Goal: Task Accomplishment & Management: Manage account settings

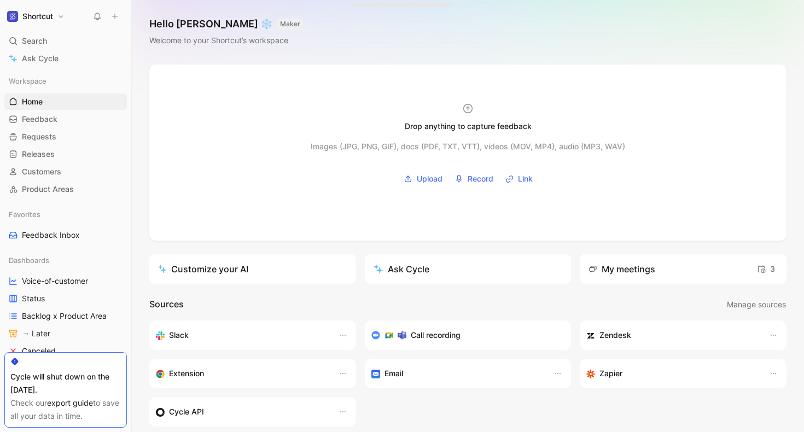
click at [111, 398] on div "Check our export guide to save all your data in time." at bounding box center [65, 410] width 110 height 26
click at [50, 114] on span "Feedback" at bounding box center [40, 119] width 36 height 11
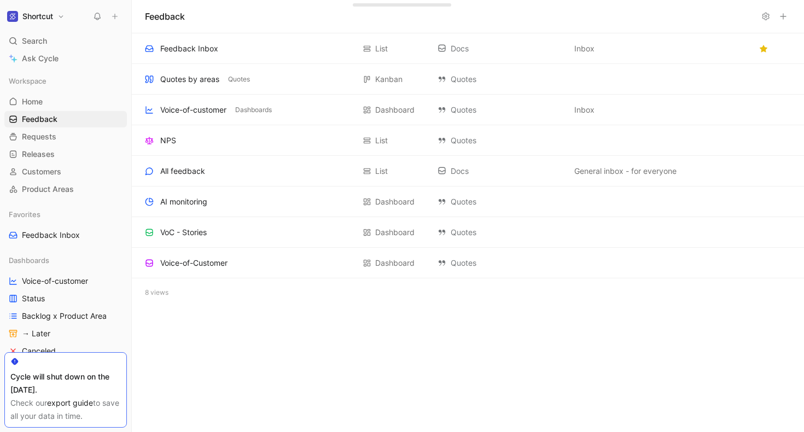
click at [770, 15] on button at bounding box center [765, 16] width 15 height 15
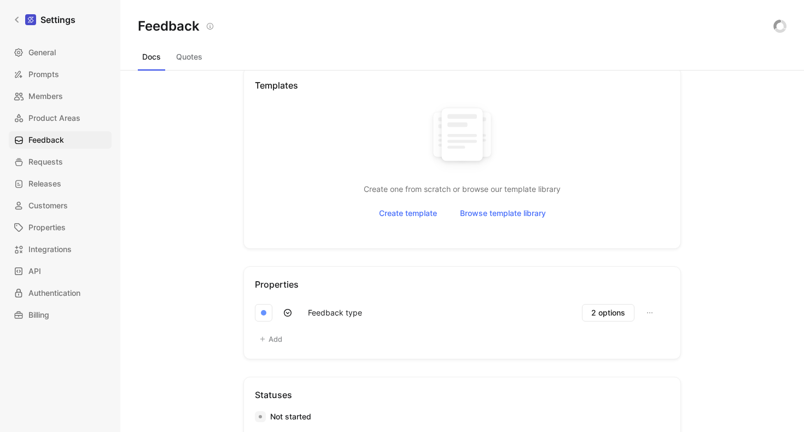
scroll to position [314, 0]
click at [181, 59] on button "Quotes" at bounding box center [189, 57] width 35 height 18
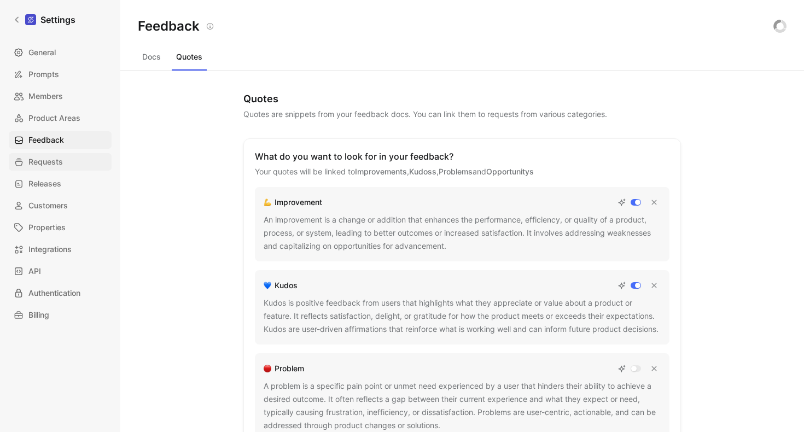
click at [44, 161] on span "Requests" at bounding box center [45, 161] width 34 height 13
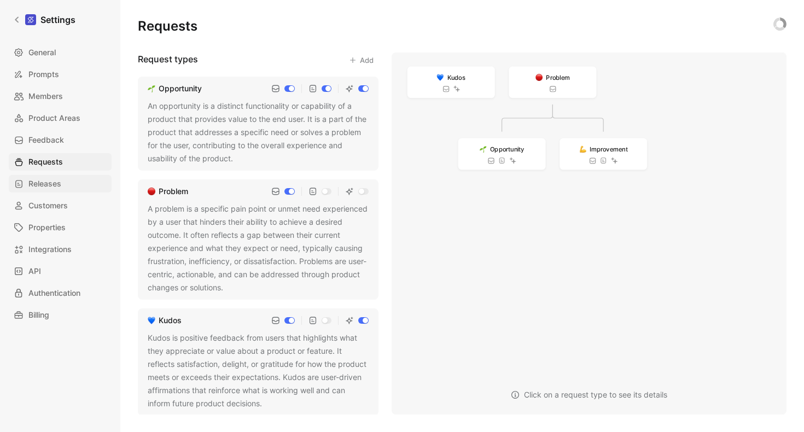
click at [40, 184] on span "Releases" at bounding box center [44, 183] width 33 height 13
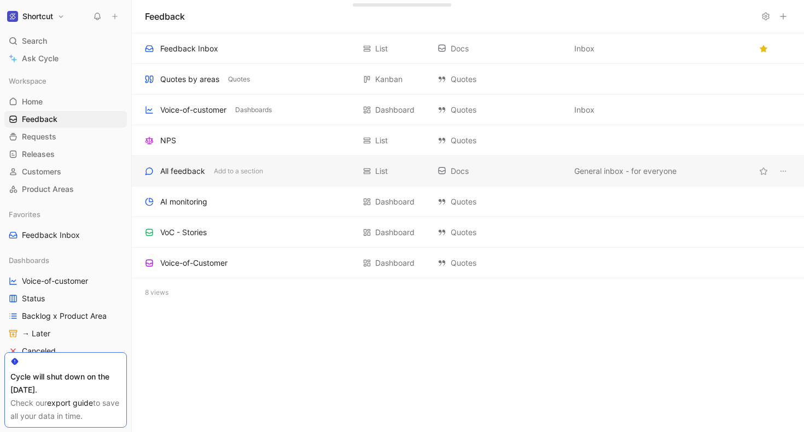
click at [198, 170] on div "All feedback" at bounding box center [182, 171] width 45 height 13
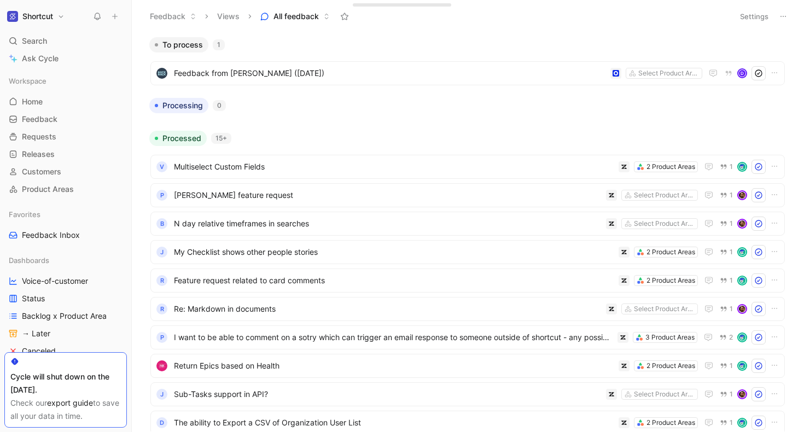
click at [325, 12] on button "All feedback" at bounding box center [294, 16] width 79 height 16
click at [759, 16] on button "Settings" at bounding box center [754, 16] width 38 height 15
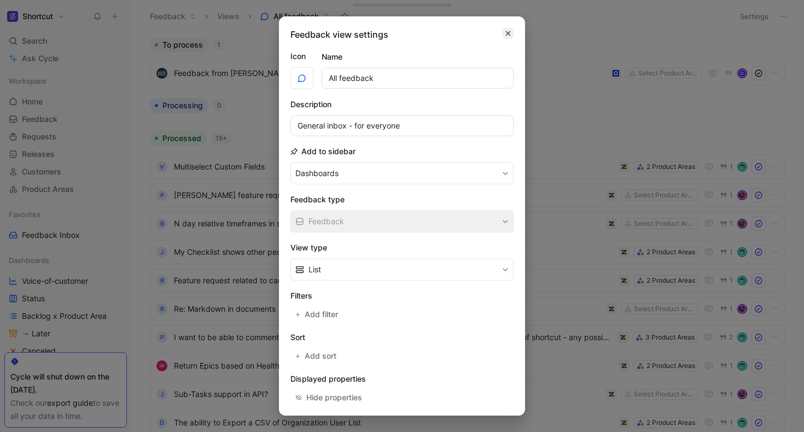
click at [508, 30] on icon "button" at bounding box center [508, 33] width 7 height 9
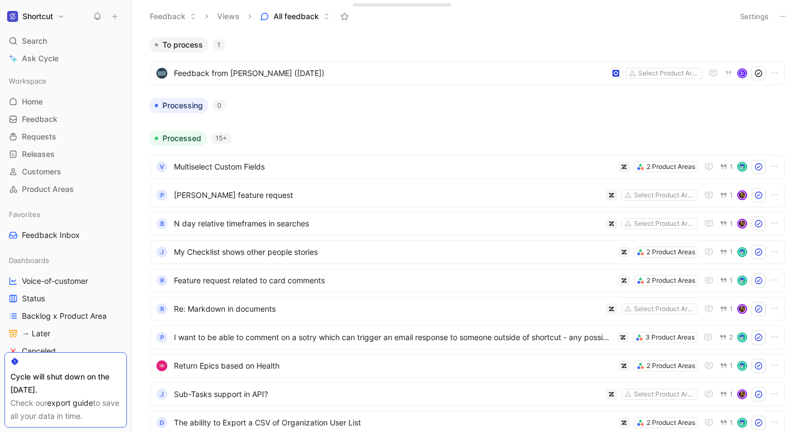
click at [789, 15] on button at bounding box center [783, 16] width 15 height 15
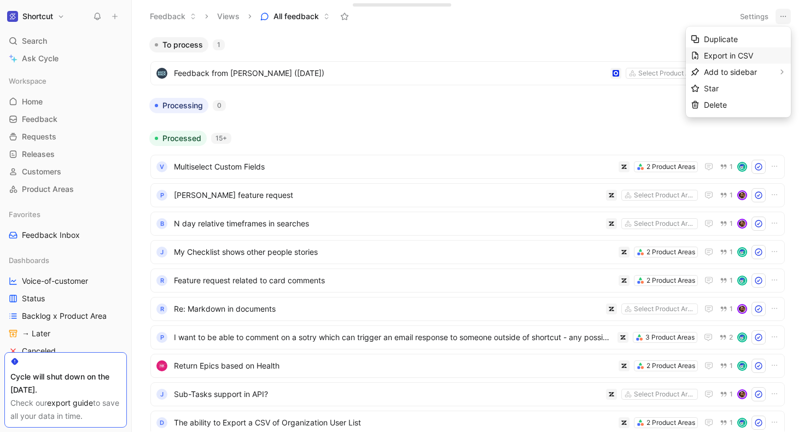
click at [744, 56] on span "Export in CSV" at bounding box center [728, 55] width 49 height 9
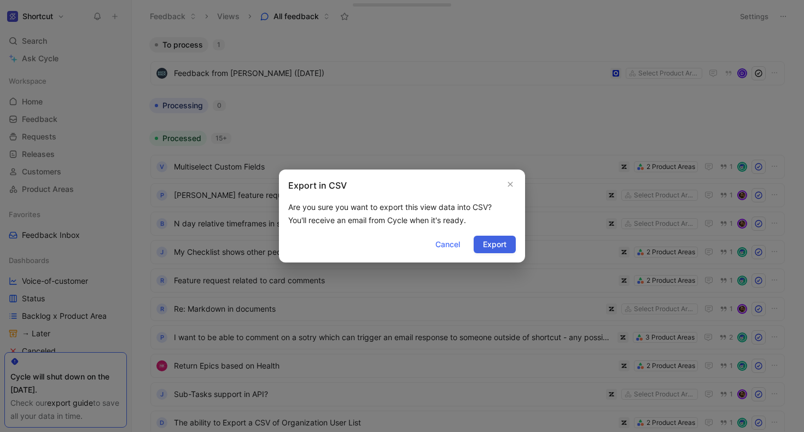
click at [494, 245] on span "Export" at bounding box center [495, 244] width 24 height 13
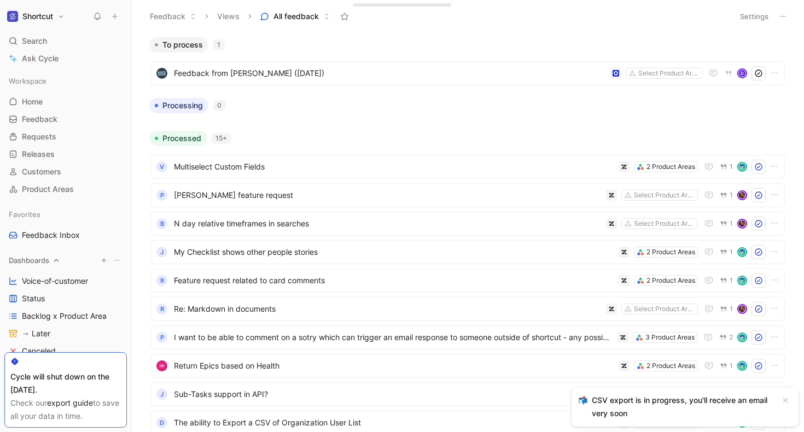
scroll to position [3, 0]
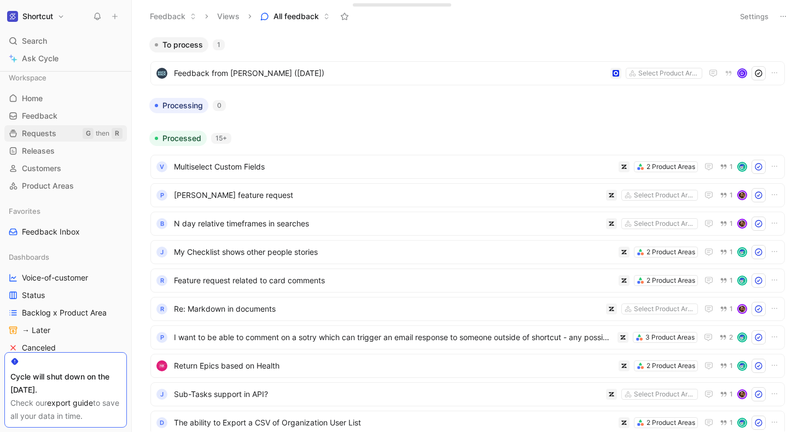
click at [39, 134] on span "Requests" at bounding box center [39, 133] width 34 height 11
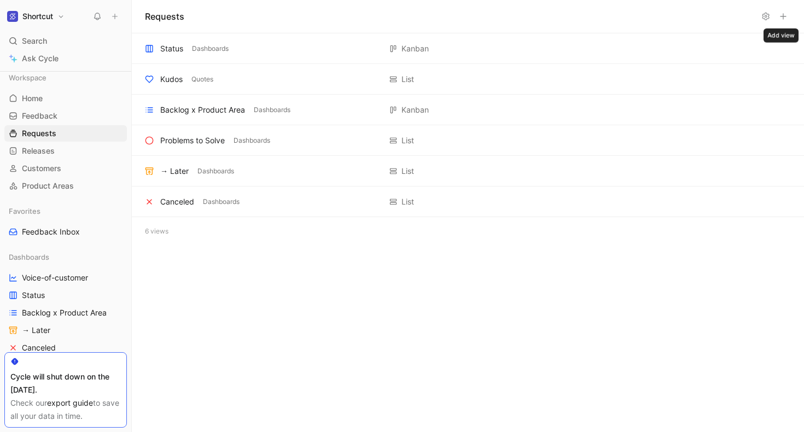
click at [782, 13] on icon at bounding box center [783, 16] width 9 height 9
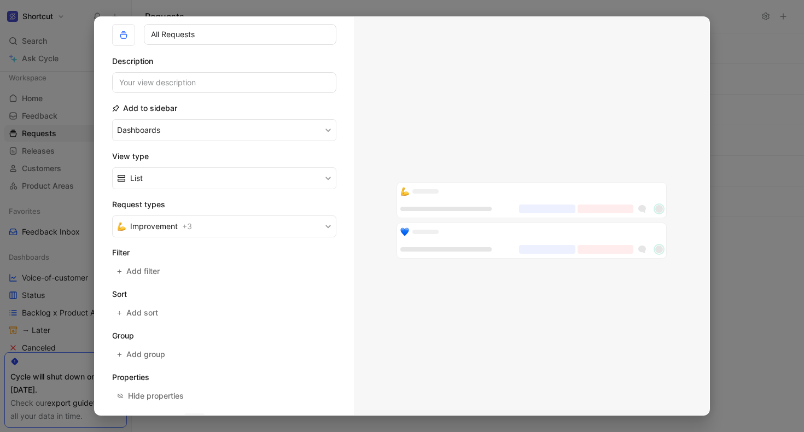
scroll to position [59, 0]
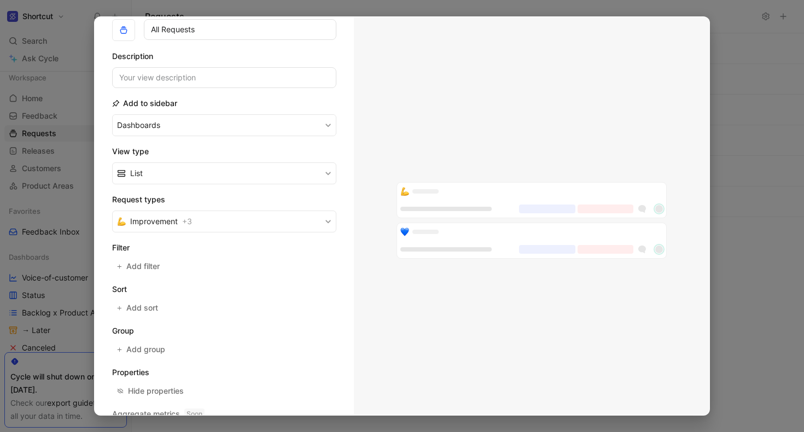
type input "All Requests"
click at [201, 220] on button "Improvement + 3" at bounding box center [224, 222] width 224 height 22
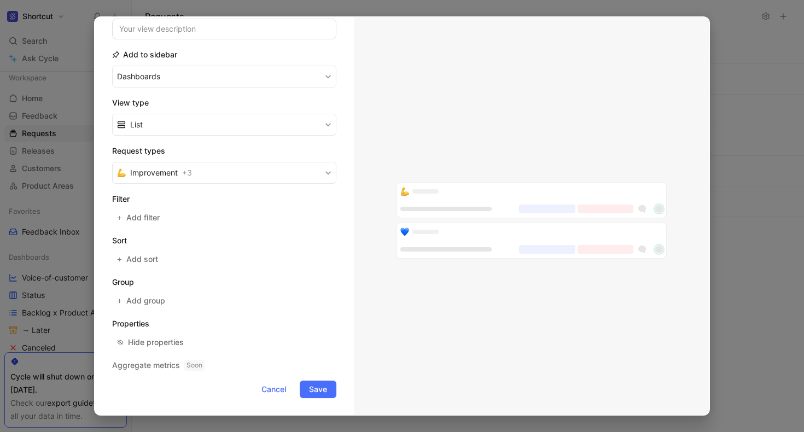
scroll to position [108, 0]
click at [308, 388] on button "Save" at bounding box center [318, 389] width 37 height 18
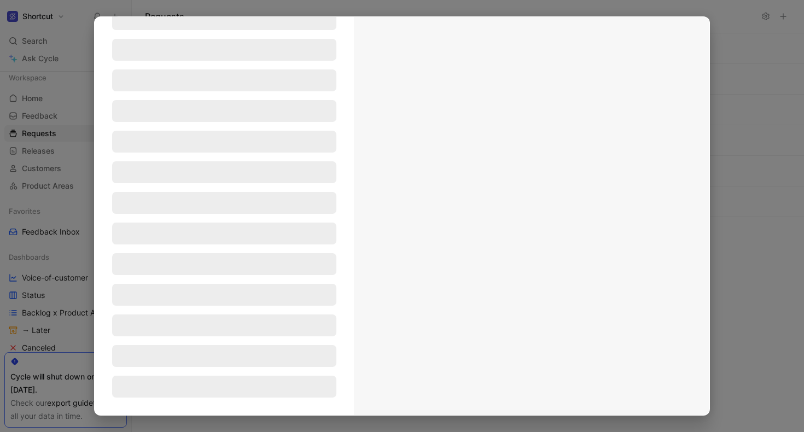
scroll to position [53, 0]
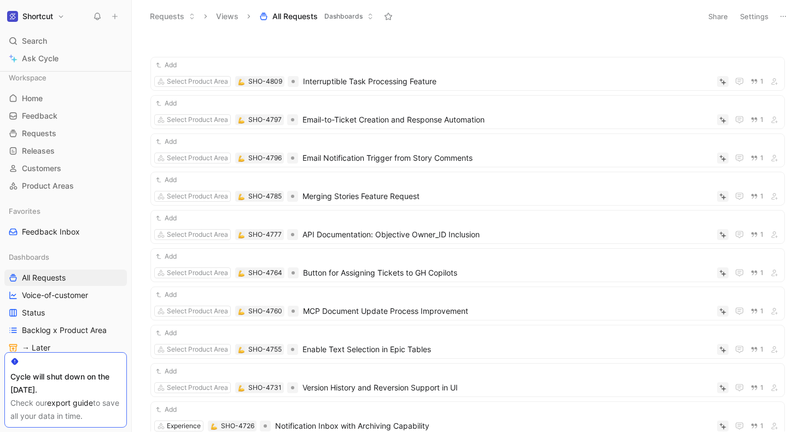
click at [783, 9] on button at bounding box center [783, 16] width 15 height 15
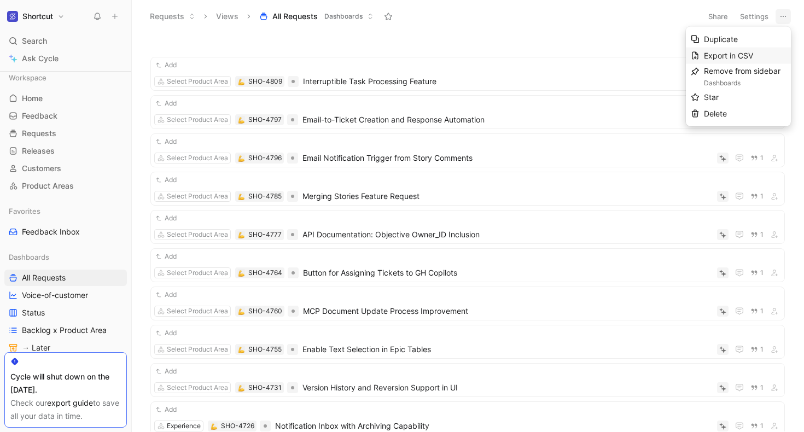
click at [736, 52] on span "Export in CSV" at bounding box center [728, 55] width 49 height 9
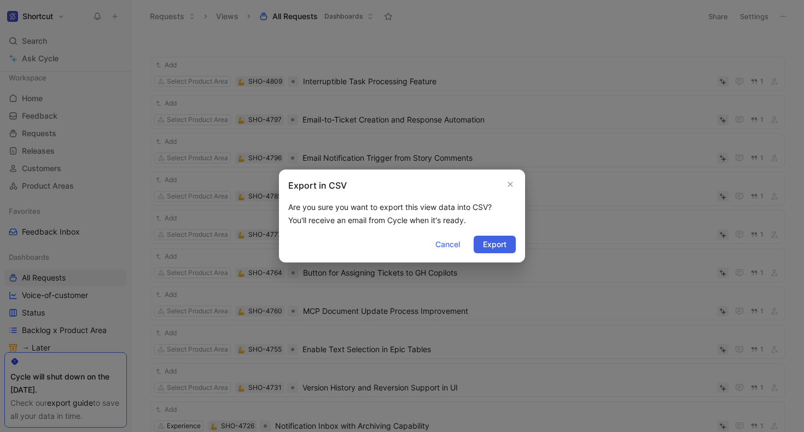
click at [503, 246] on span "Export" at bounding box center [495, 244] width 24 height 13
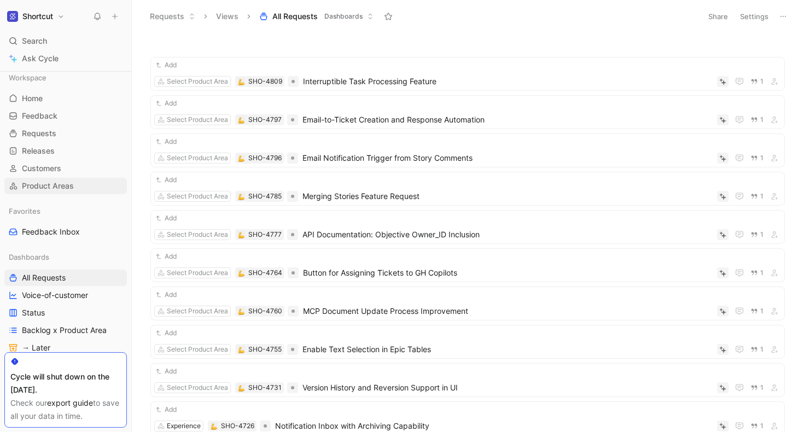
click at [36, 187] on span "Product Areas" at bounding box center [48, 185] width 52 height 11
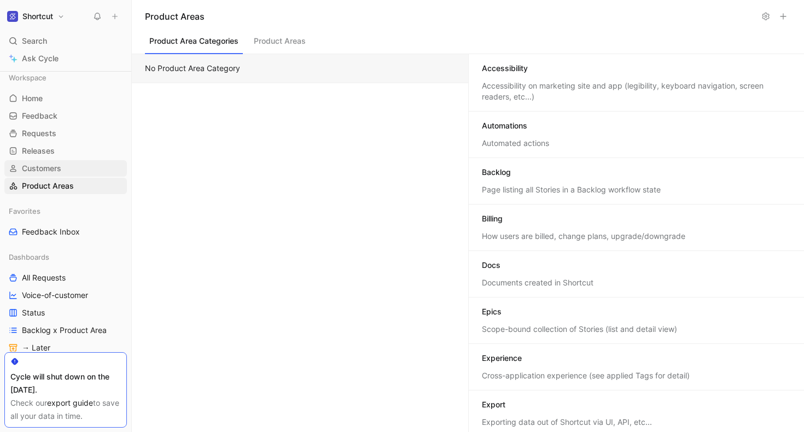
click at [37, 168] on span "Customers" at bounding box center [41, 168] width 39 height 11
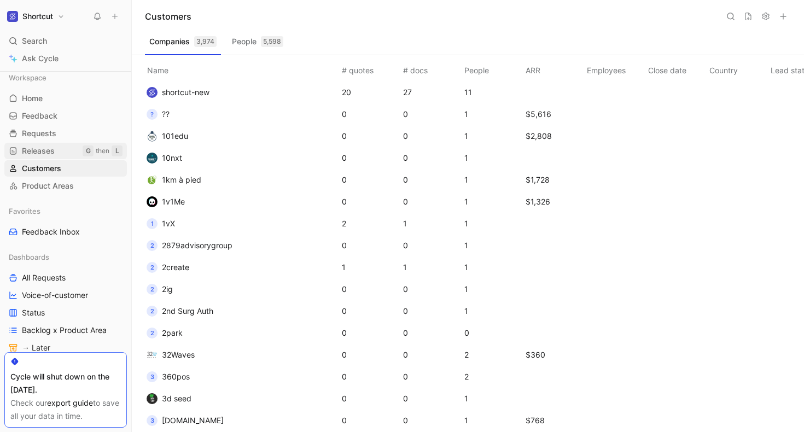
click at [39, 159] on div "Workspace Home G then H Feedback G then F Requests G then R Releases G then L C…" at bounding box center [65, 131] width 123 height 125
click at [39, 153] on span "Releases" at bounding box center [38, 150] width 33 height 11
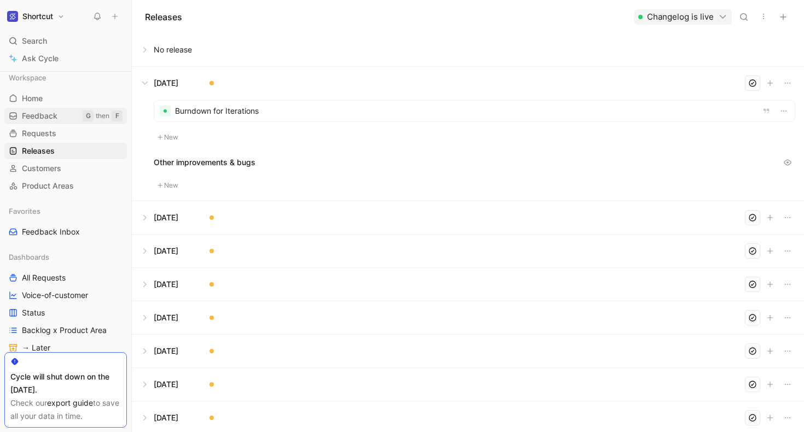
click at [42, 121] on link "Feedback G then F" at bounding box center [65, 116] width 123 height 16
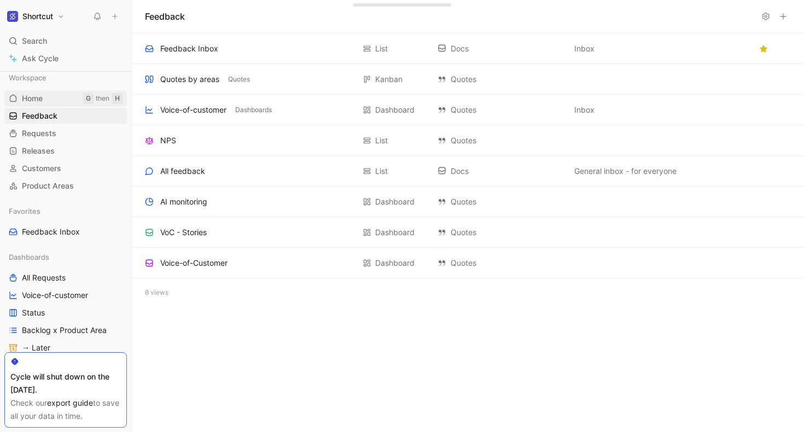
click at [42, 100] on span "Home" at bounding box center [32, 98] width 21 height 11
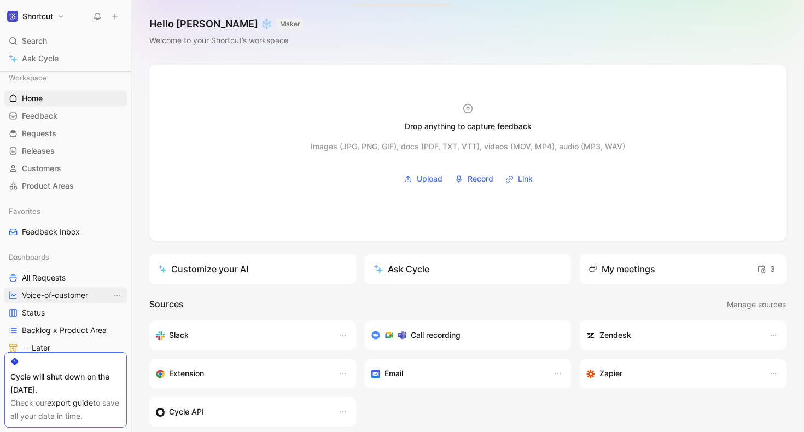
scroll to position [124, 0]
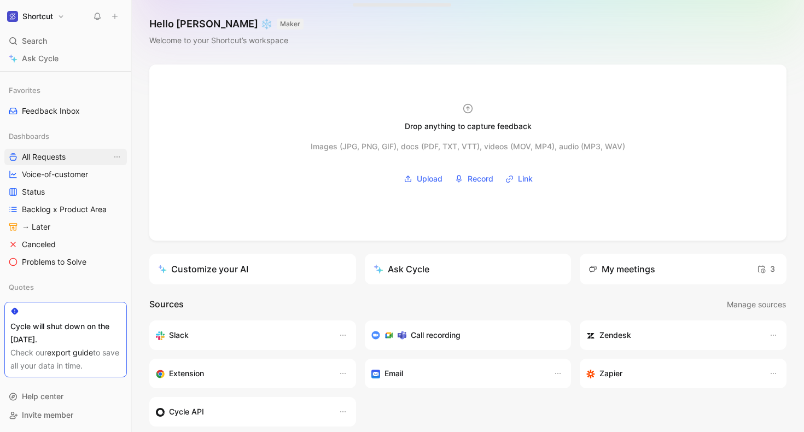
click at [55, 165] on link "All Requests" at bounding box center [65, 157] width 123 height 16
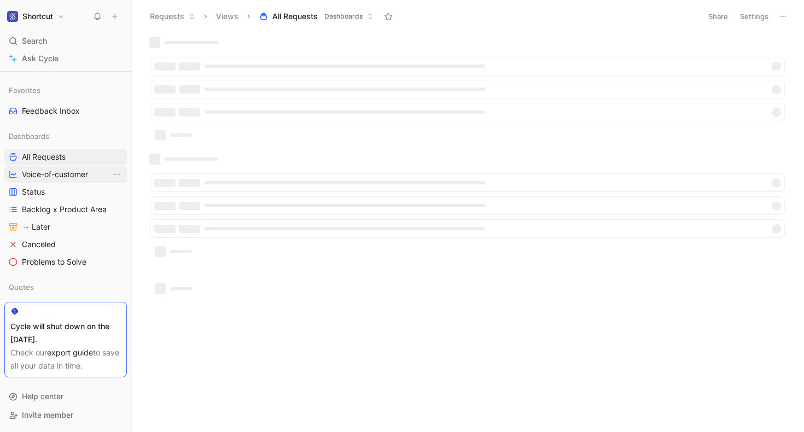
click at [53, 178] on span "Voice-of-customer" at bounding box center [55, 174] width 66 height 11
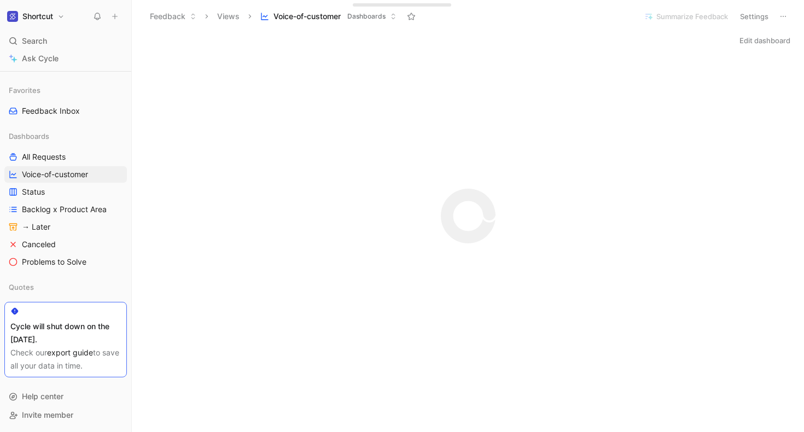
click at [782, 16] on icon at bounding box center [783, 16] width 9 height 9
click at [30, 193] on span "Status" at bounding box center [33, 192] width 23 height 11
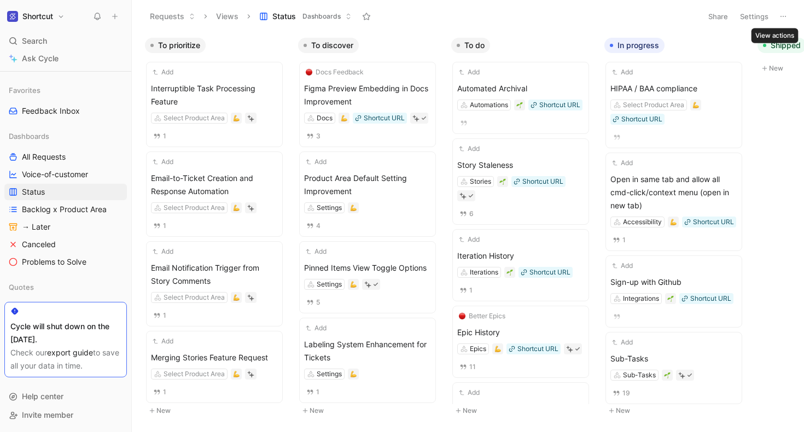
click at [783, 17] on icon at bounding box center [783, 16] width 9 height 9
